Goal: Task Accomplishment & Management: Use online tool/utility

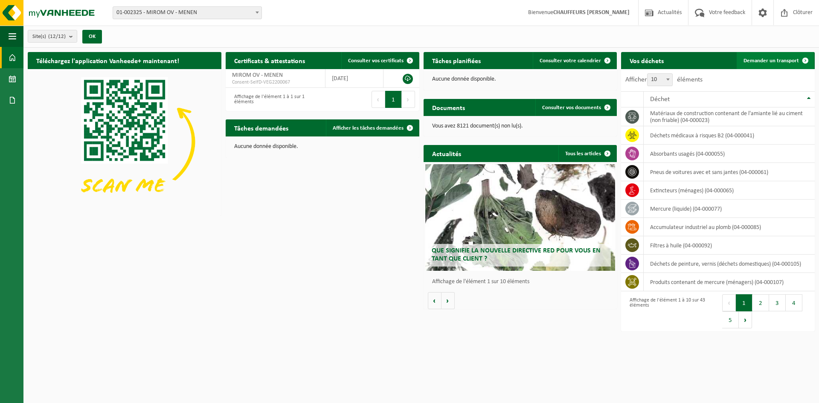
click at [776, 58] on span "Demander un transport" at bounding box center [771, 61] width 55 height 6
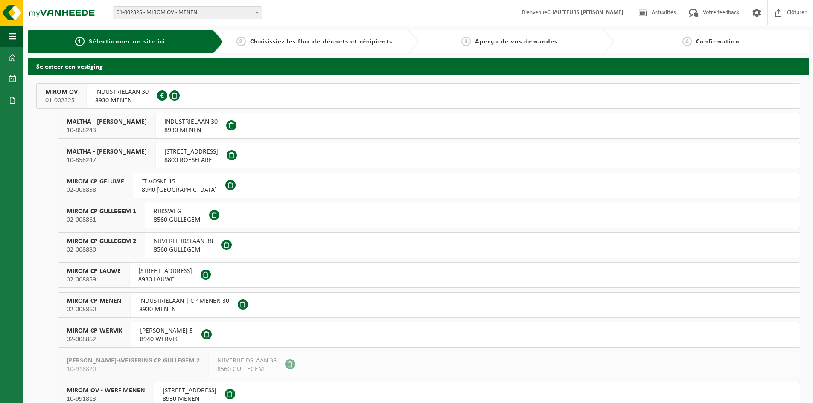
click at [70, 95] on span "MIROM OV" at bounding box center [61, 92] width 32 height 9
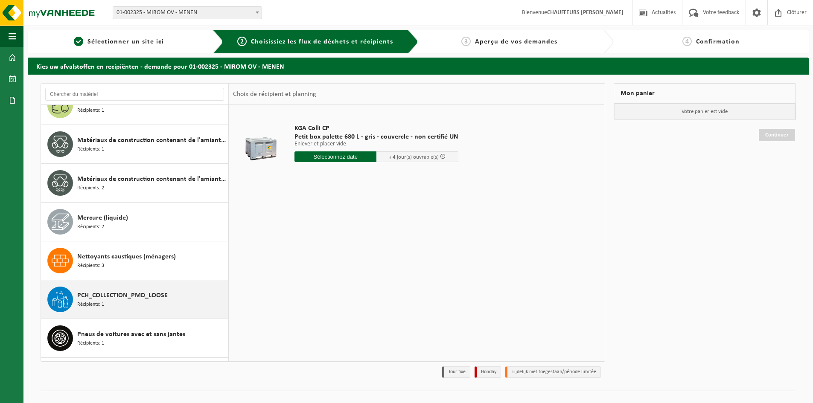
click at [127, 292] on span "PCH_COLLECTION_PMD_LOOSE" at bounding box center [122, 296] width 90 height 10
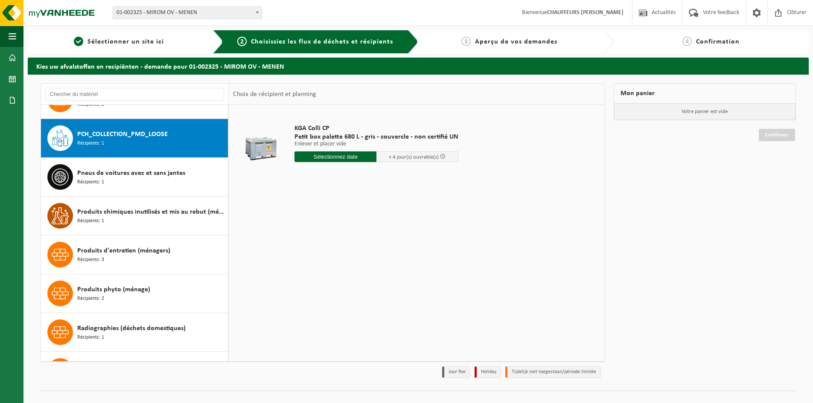
scroll to position [815, 0]
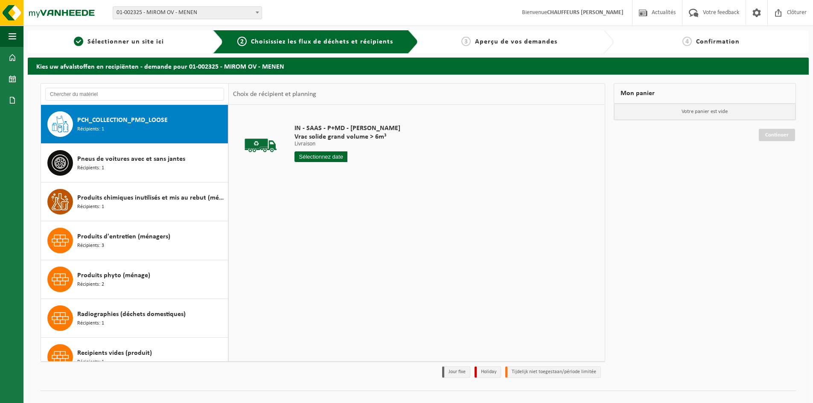
click at [338, 157] on input "text" at bounding box center [320, 156] width 53 height 11
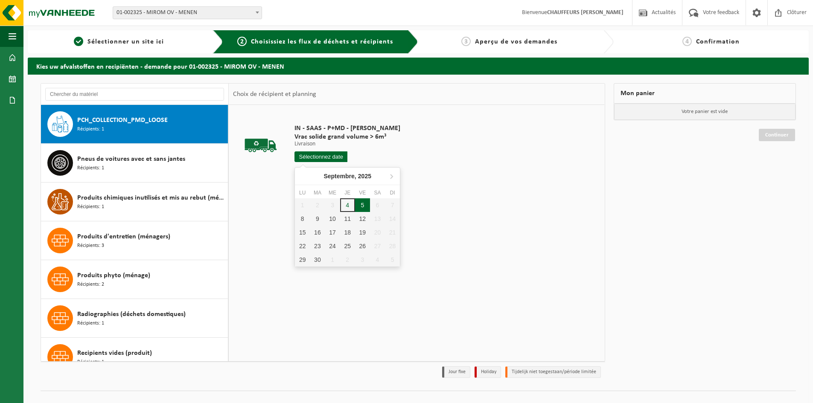
click at [361, 209] on div "5" at bounding box center [362, 205] width 15 height 14
type input "à partir de 2025-09-05"
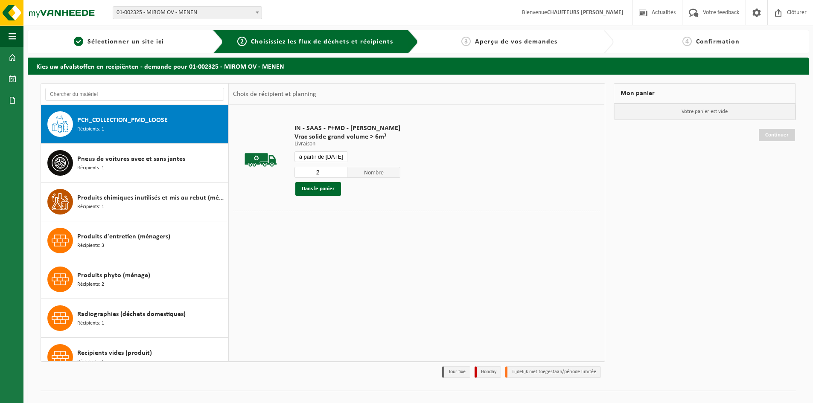
click at [339, 170] on input "2" at bounding box center [320, 172] width 53 height 11
click at [339, 170] on input "3" at bounding box center [320, 172] width 53 height 11
click at [339, 170] on input "4" at bounding box center [320, 172] width 53 height 11
type input "5"
click at [339, 170] on input "5" at bounding box center [320, 172] width 53 height 11
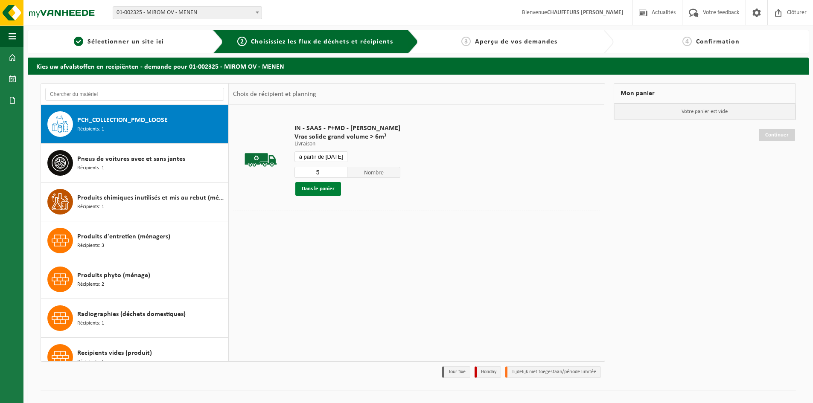
click at [333, 187] on button "Dans le panier" at bounding box center [318, 189] width 46 height 14
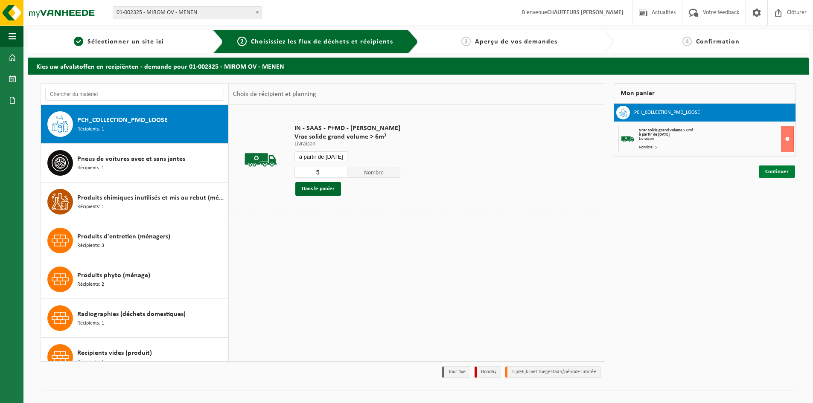
click at [776, 172] on link "Continuer" at bounding box center [777, 172] width 36 height 12
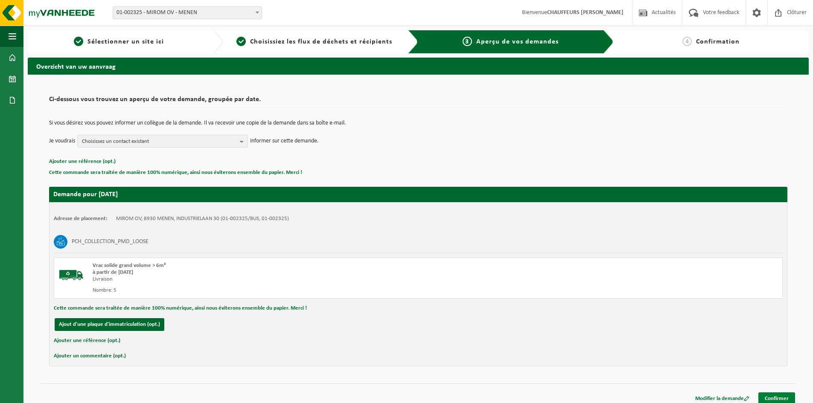
click at [779, 396] on link "Confirmer" at bounding box center [776, 399] width 37 height 12
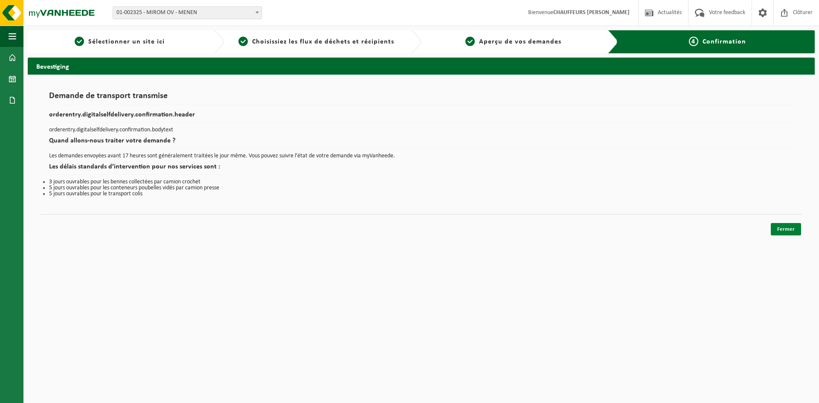
click at [794, 231] on link "Fermer" at bounding box center [786, 229] width 30 height 12
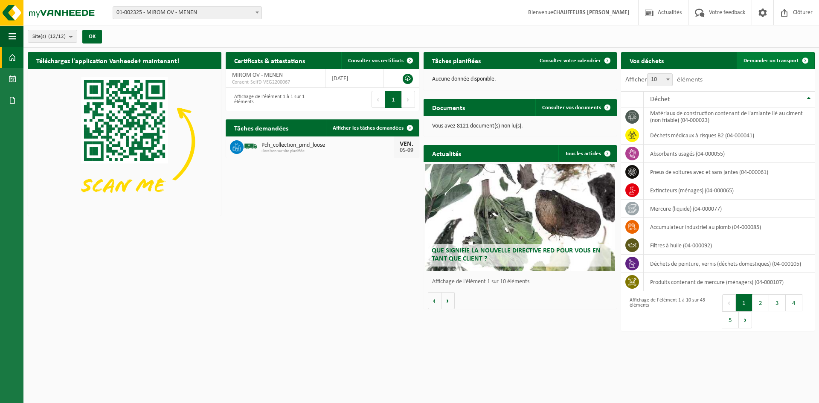
click at [769, 58] on span "Demander un transport" at bounding box center [771, 61] width 55 height 6
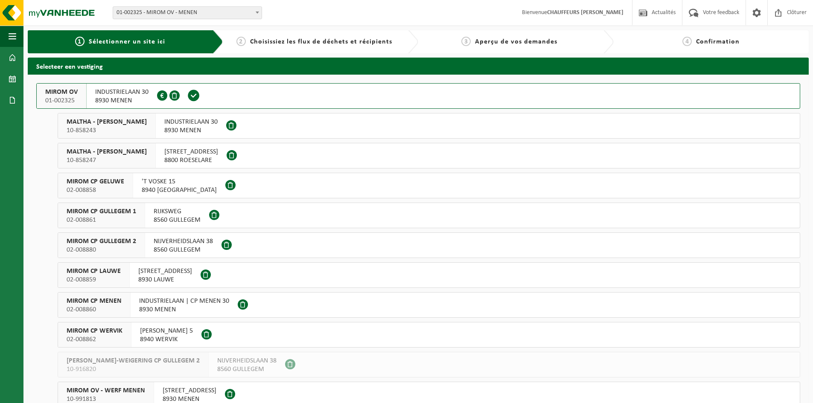
click at [63, 96] on span "MIROM OV" at bounding box center [61, 92] width 32 height 9
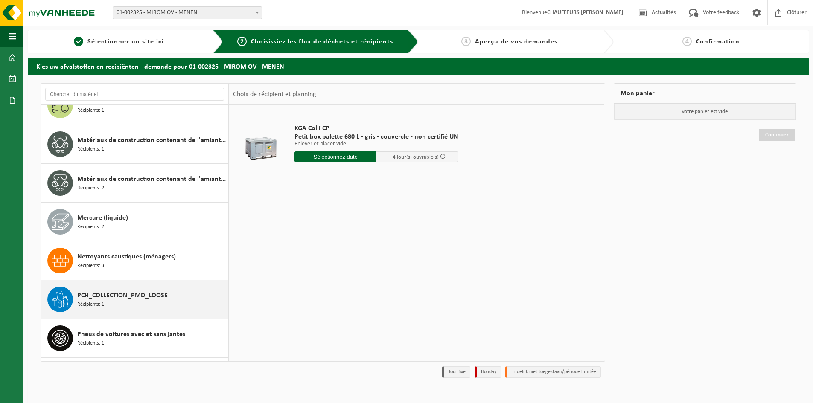
click at [111, 296] on span "PCH_COLLECTION_PMD_LOOSE" at bounding box center [122, 296] width 90 height 10
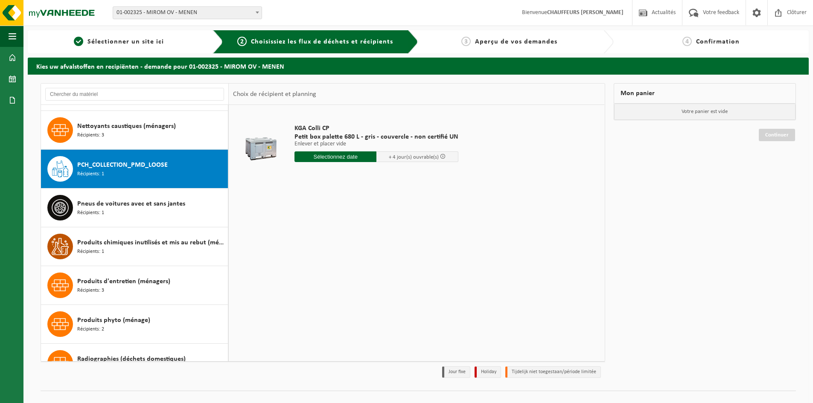
scroll to position [815, 0]
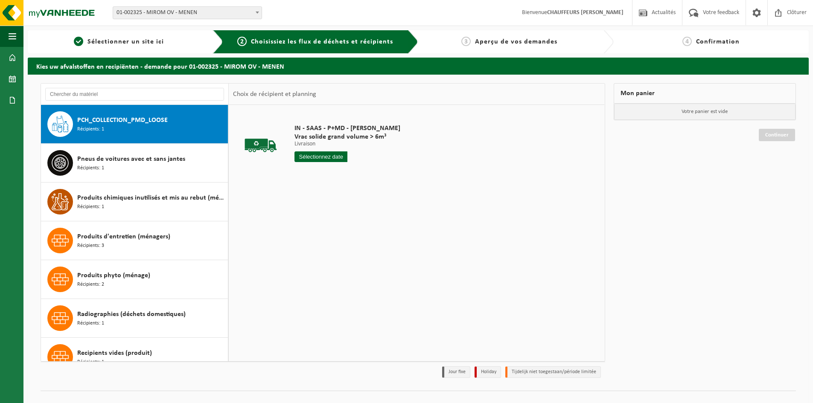
click at [321, 154] on input "text" at bounding box center [320, 156] width 53 height 11
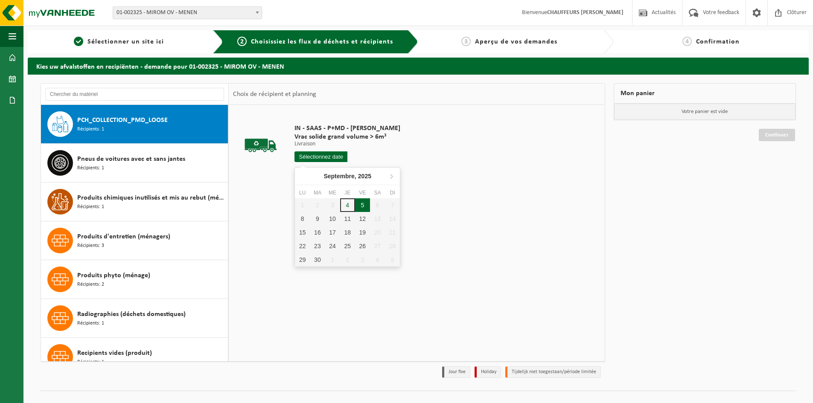
click at [362, 206] on div "5" at bounding box center [362, 205] width 15 height 14
type input "à partir de [DATE]"
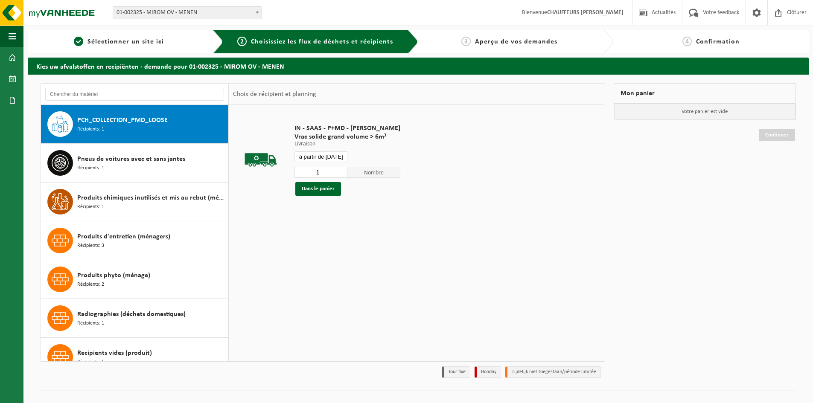
click at [341, 169] on input "1" at bounding box center [320, 172] width 53 height 11
click at [339, 169] on input "2" at bounding box center [320, 172] width 53 height 11
type input "3"
click at [339, 169] on input "3" at bounding box center [320, 172] width 53 height 11
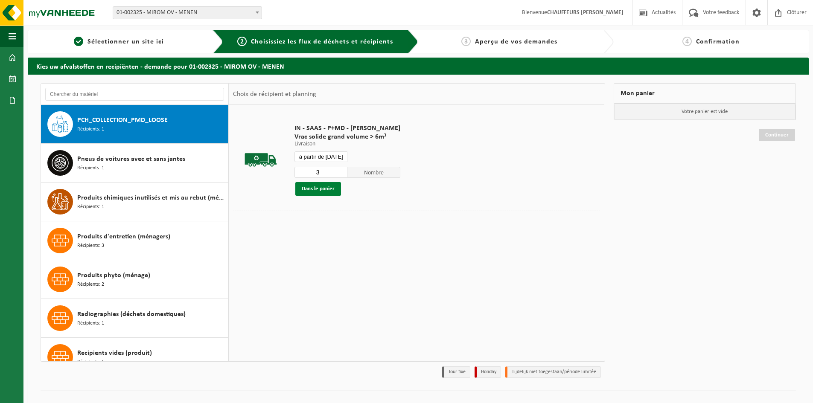
click at [329, 189] on button "Dans le panier" at bounding box center [318, 189] width 46 height 14
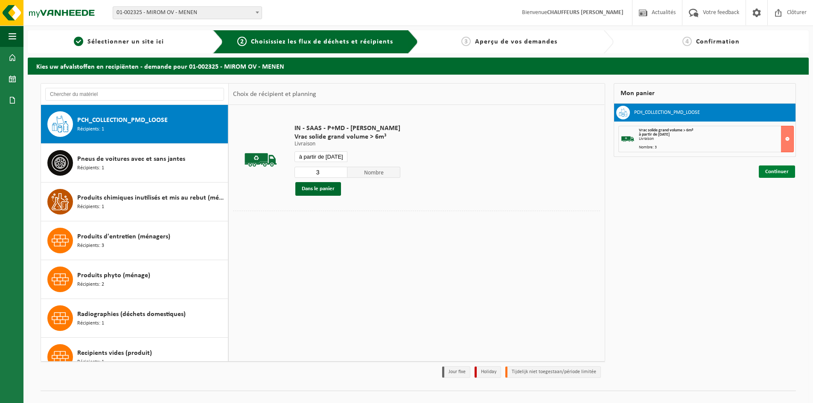
click at [780, 174] on link "Continuer" at bounding box center [777, 172] width 36 height 12
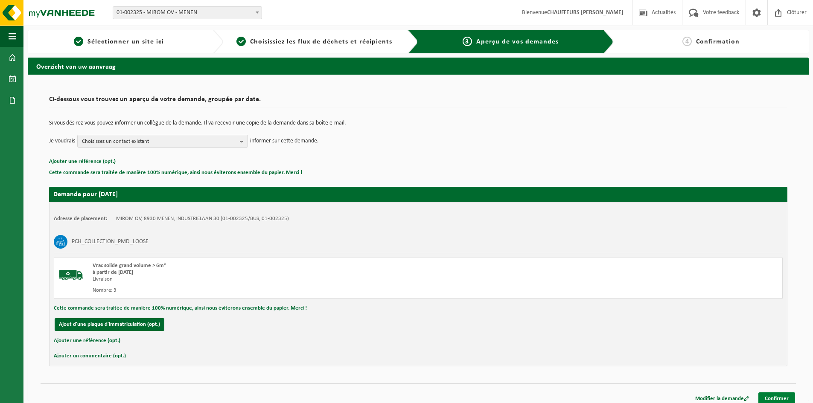
click at [779, 393] on link "Confirmer" at bounding box center [776, 399] width 37 height 12
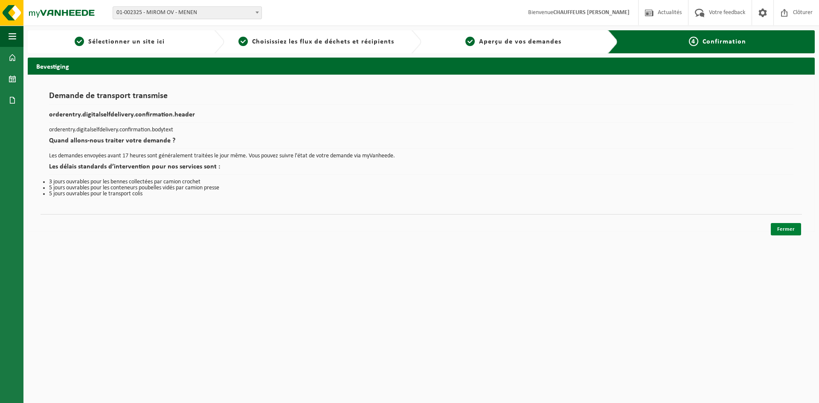
click at [789, 232] on link "Fermer" at bounding box center [786, 229] width 30 height 12
